Goal: Obtain resource: Download file/media

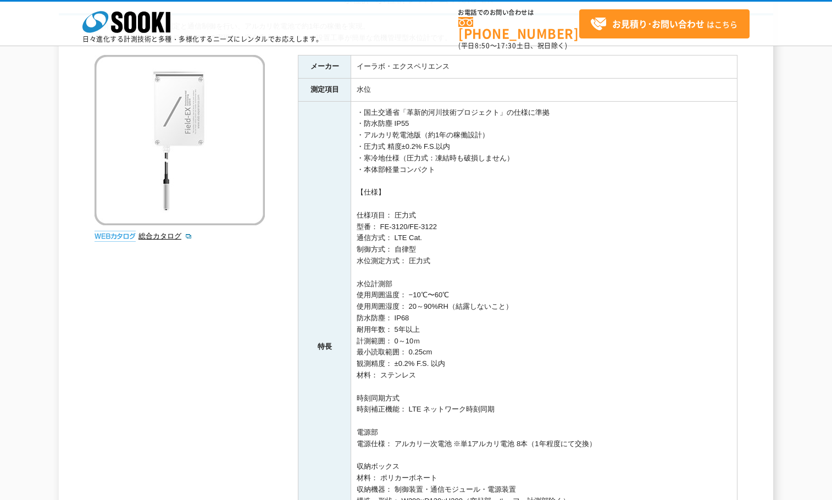
scroll to position [165, 0]
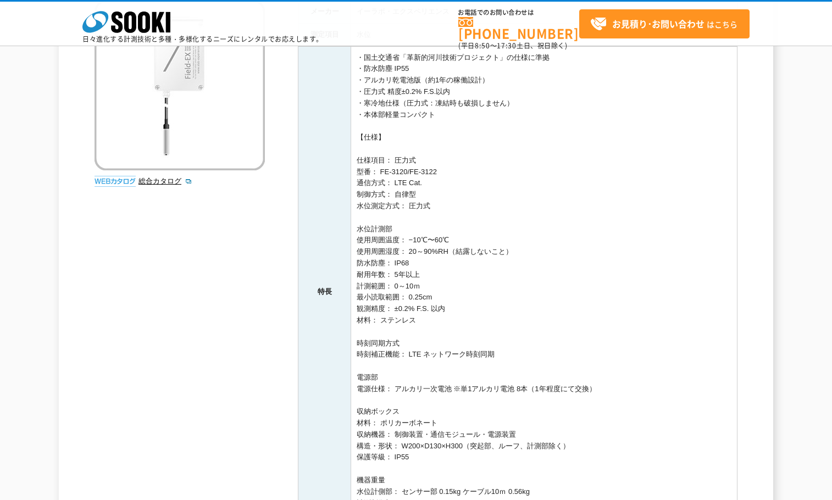
click at [500, 74] on td "・国土交通省「革新的河川技術プロジェクト」の仕様に準拠 ・防水防塵 IP55 ・アルカリ乾電池版（約1年の稼働設計） ・圧力式 精度±0.2% F.S.以内 …" at bounding box center [544, 291] width 386 height 491
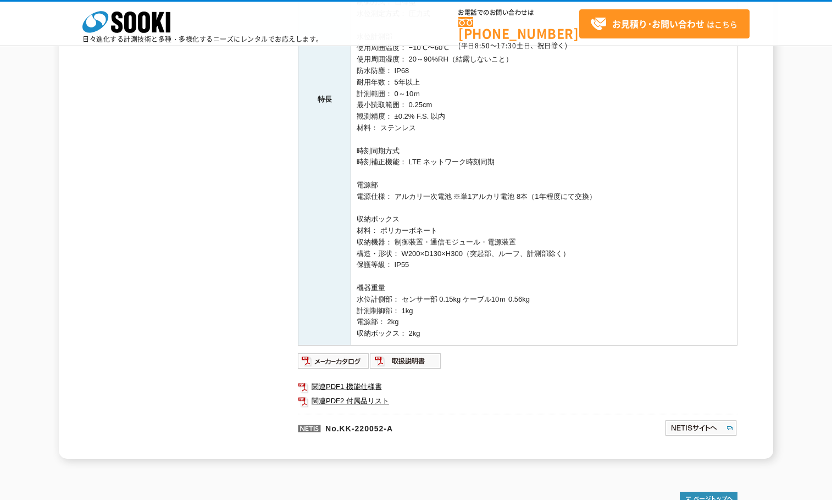
scroll to position [385, 0]
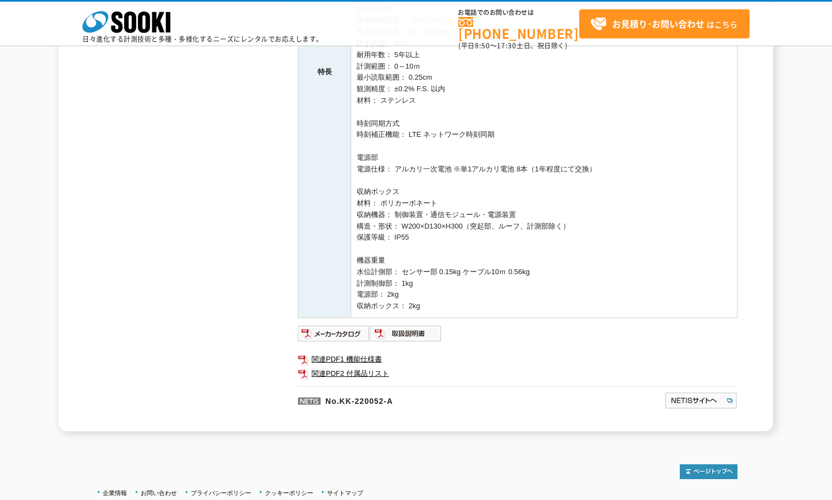
click at [204, 169] on div "低消費電力での精緻な測定と通信制御を行い、アルカリ乾電池で約1年の稼働を実現。 最大のパフォーマンスをローコストで実現し、安全安心コンパクトで設置工事が簡単な…" at bounding box center [415, 88] width 643 height 685
click at [548, 273] on td "・国土交通省「革新的河川技術プロジェクト」の仕様に準拠 ・防水防塵 IP55 ・アルカリ乾電池版（約1年の稼働設計） ・圧力式 精度±0.2% F.S.以内 …" at bounding box center [544, 71] width 386 height 491
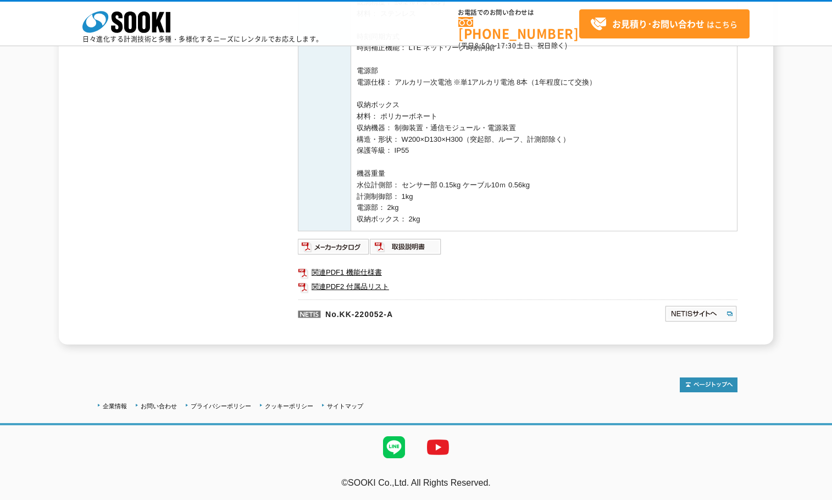
scroll to position [418, 0]
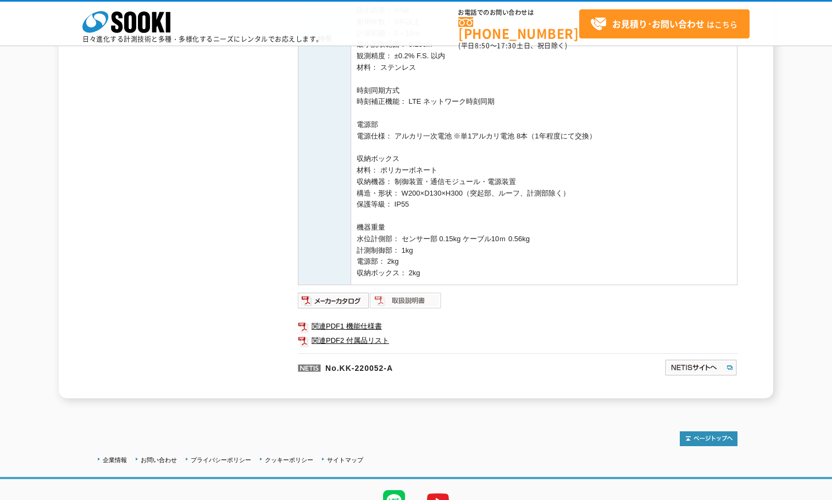
click at [404, 304] on img at bounding box center [406, 301] width 72 height 18
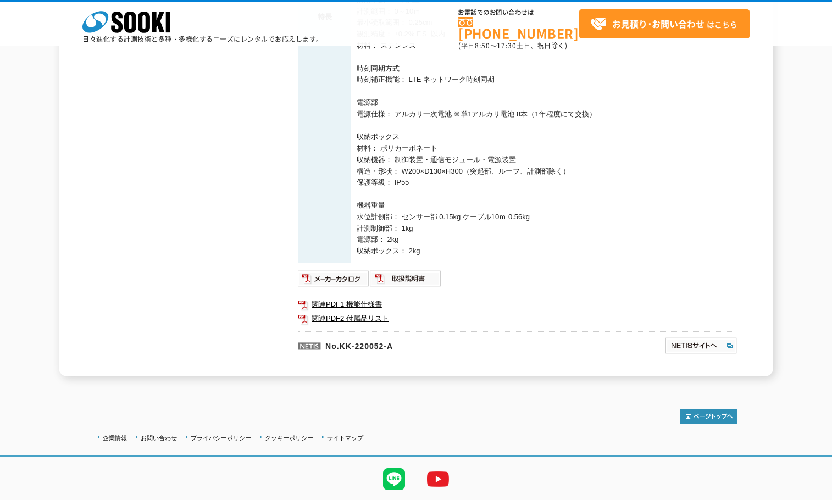
scroll to position [472, 0]
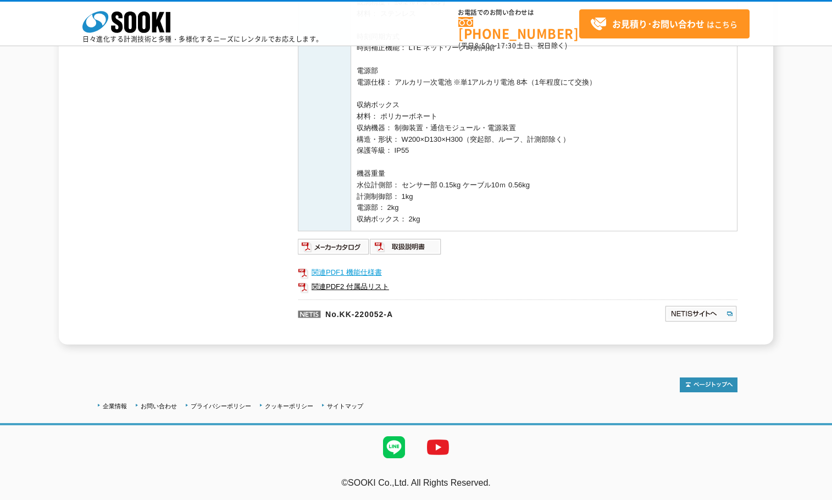
click at [370, 272] on link "関連PDF1 機能仕様書" at bounding box center [517, 272] width 439 height 14
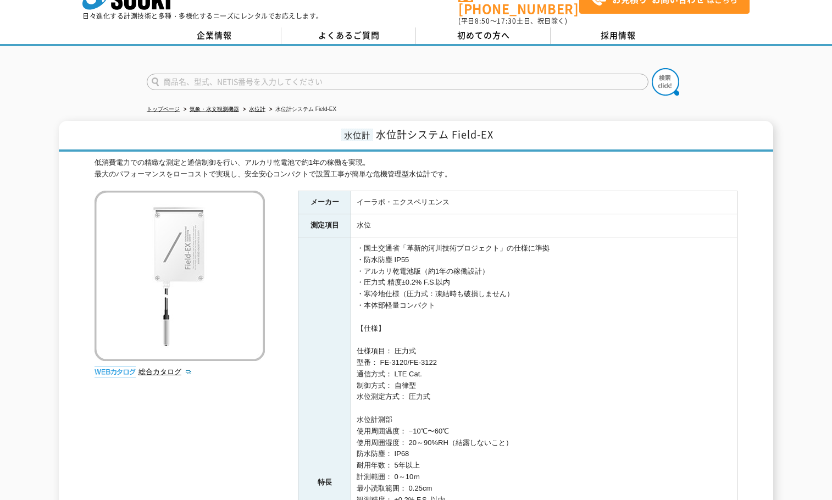
scroll to position [0, 0]
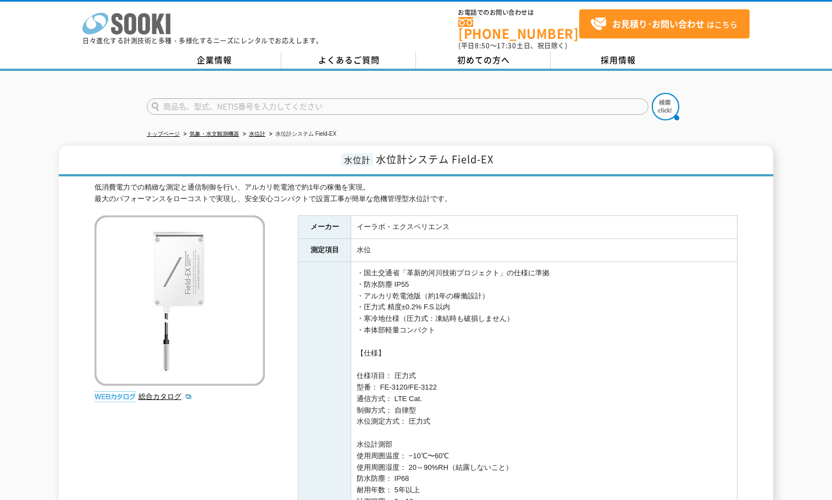
click at [129, 25] on icon "株式会社 ソーキ" at bounding box center [126, 24] width 88 height 22
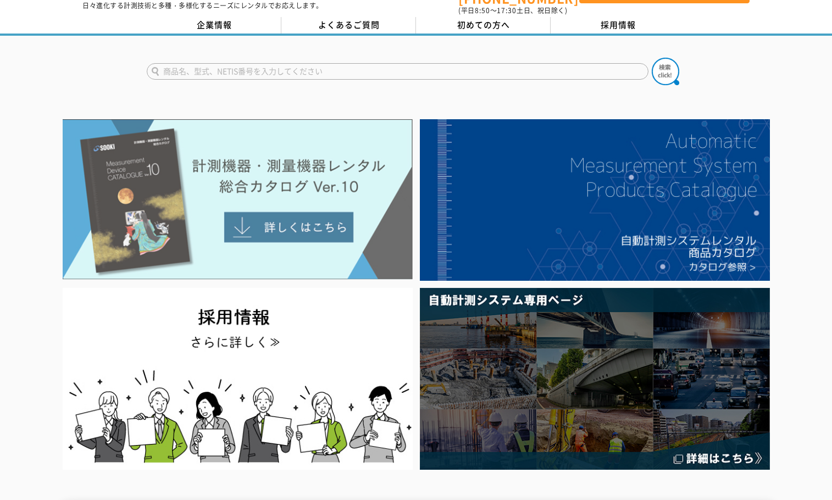
scroll to position [55, 0]
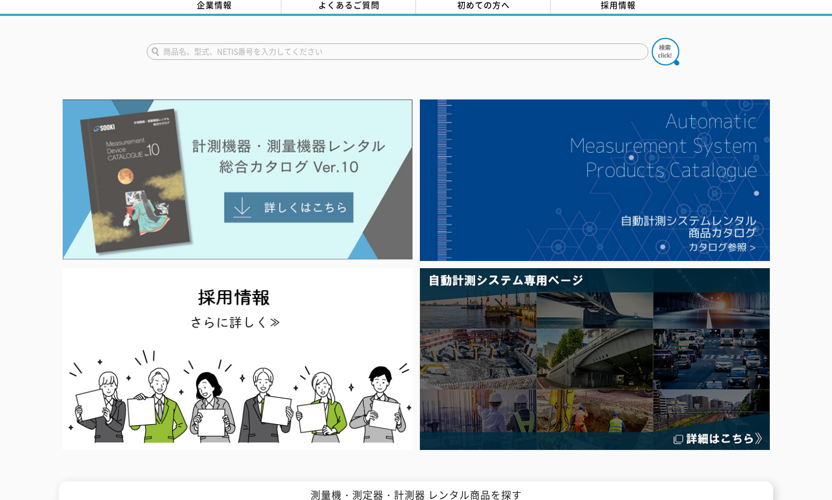
click at [260, 196] on img at bounding box center [238, 179] width 350 height 160
